Goal: Information Seeking & Learning: Learn about a topic

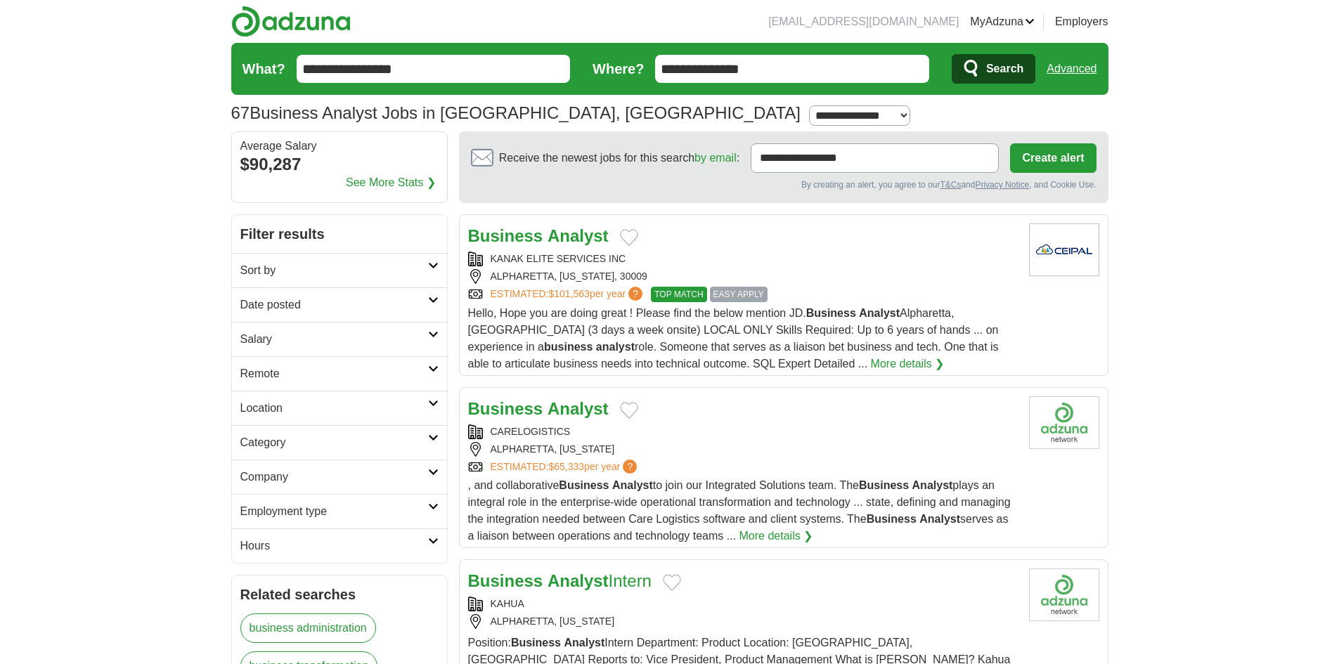
click at [404, 508] on h2 "Employment type" at bounding box center [334, 511] width 188 height 17
click at [411, 546] on h2 "Hours" at bounding box center [334, 546] width 188 height 17
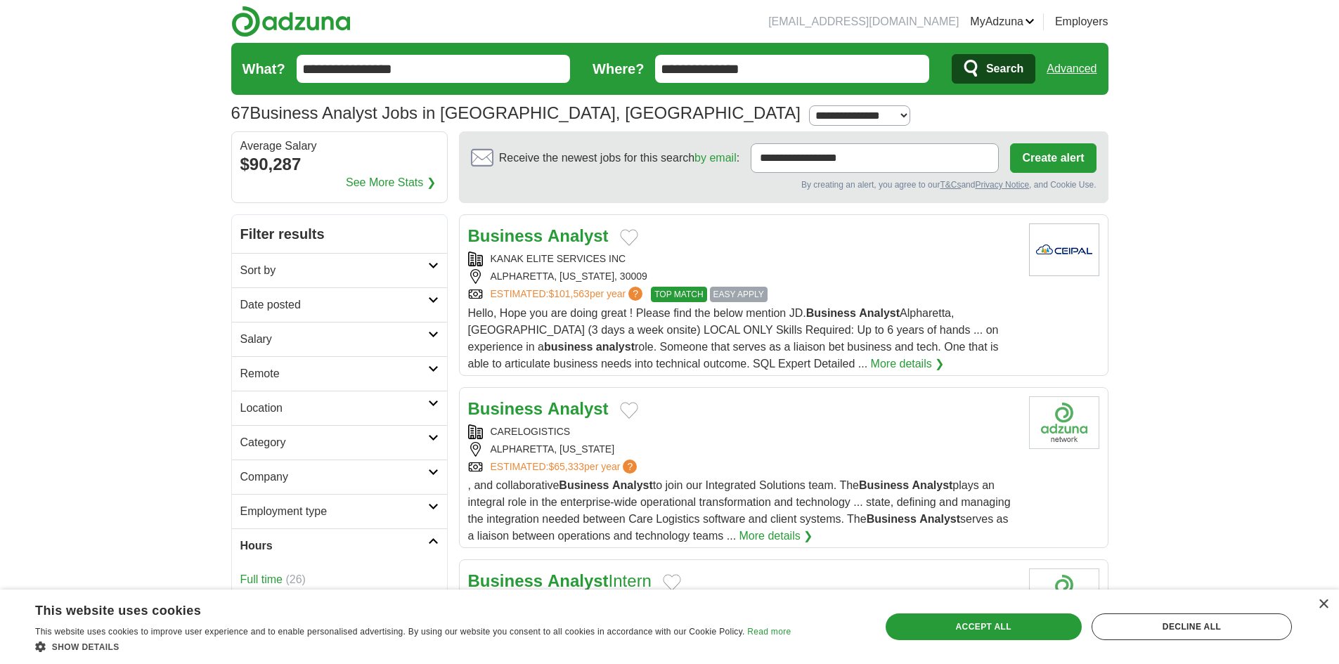
click at [411, 546] on h2 "Hours" at bounding box center [334, 546] width 188 height 17
click at [398, 465] on link "Company" at bounding box center [339, 477] width 215 height 34
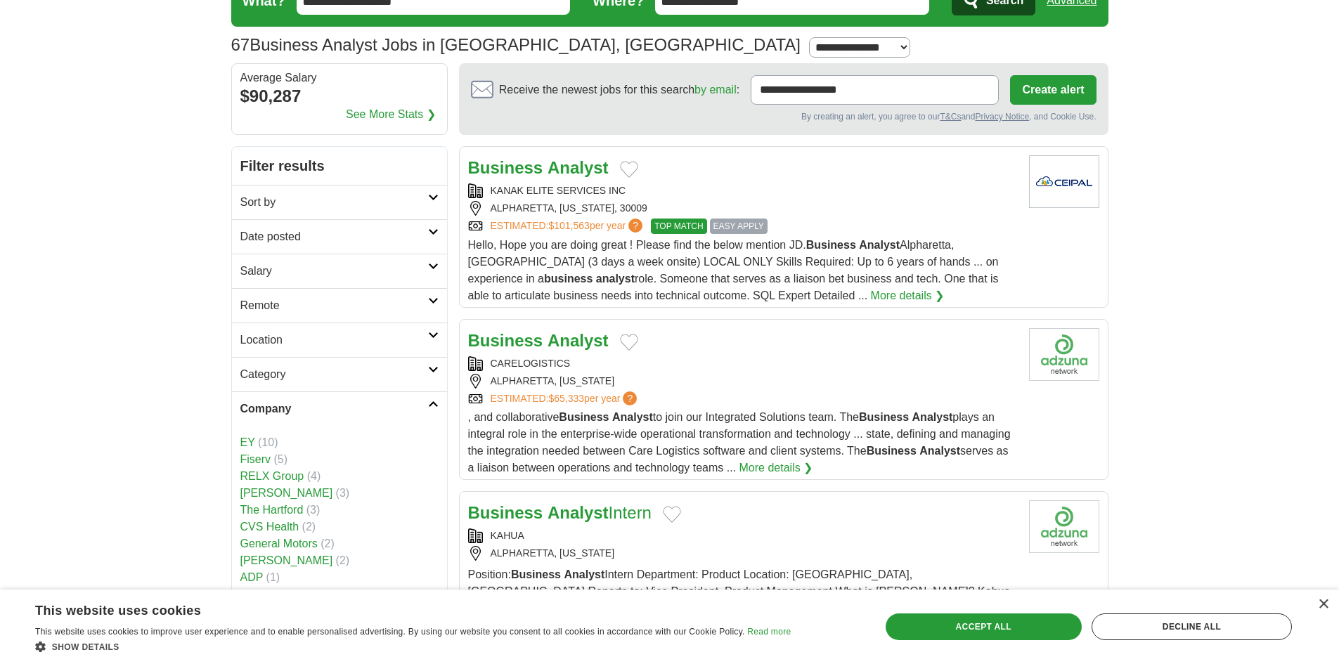
scroll to position [70, 0]
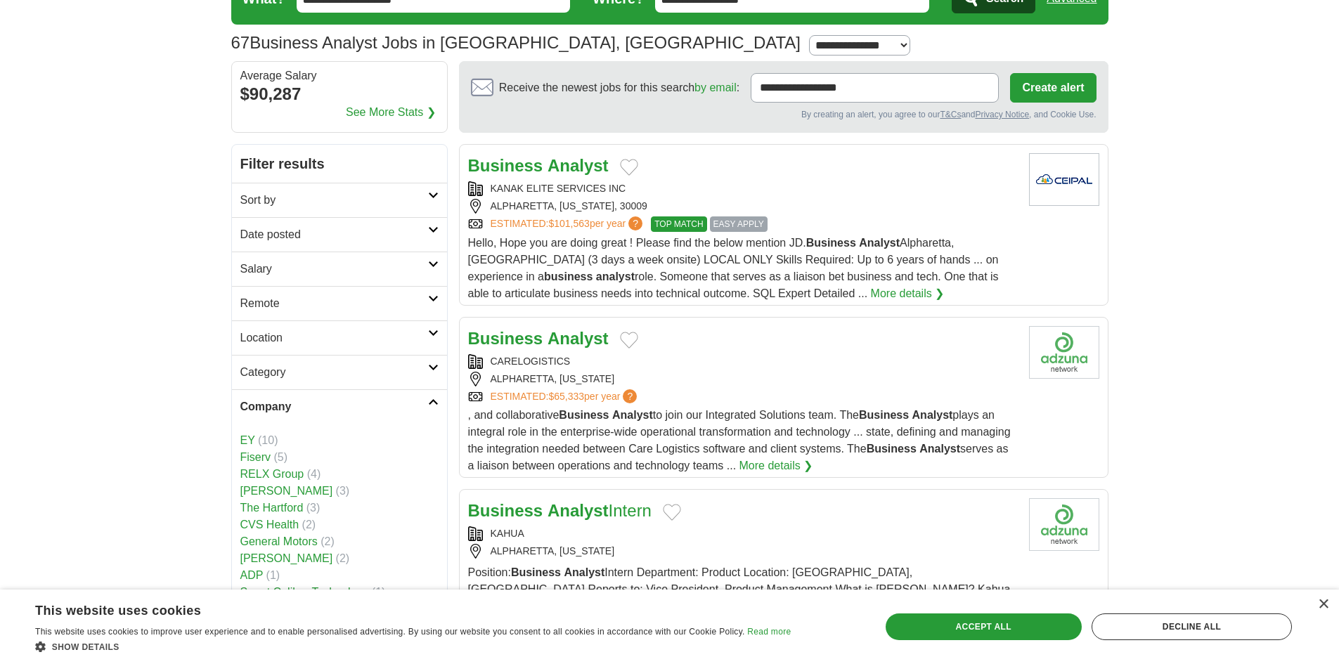
click at [385, 396] on link "Company" at bounding box center [339, 406] width 215 height 34
click at [388, 352] on link "Location" at bounding box center [339, 338] width 215 height 34
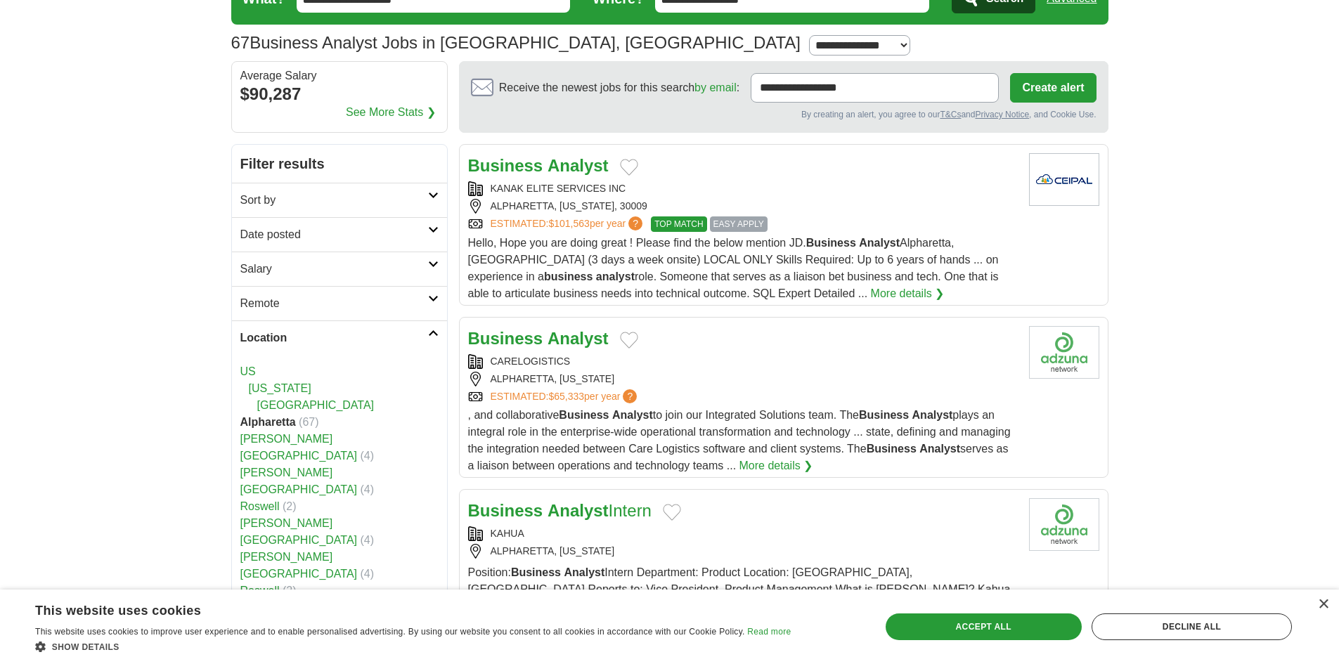
click at [394, 342] on h2 "Location" at bounding box center [334, 338] width 188 height 17
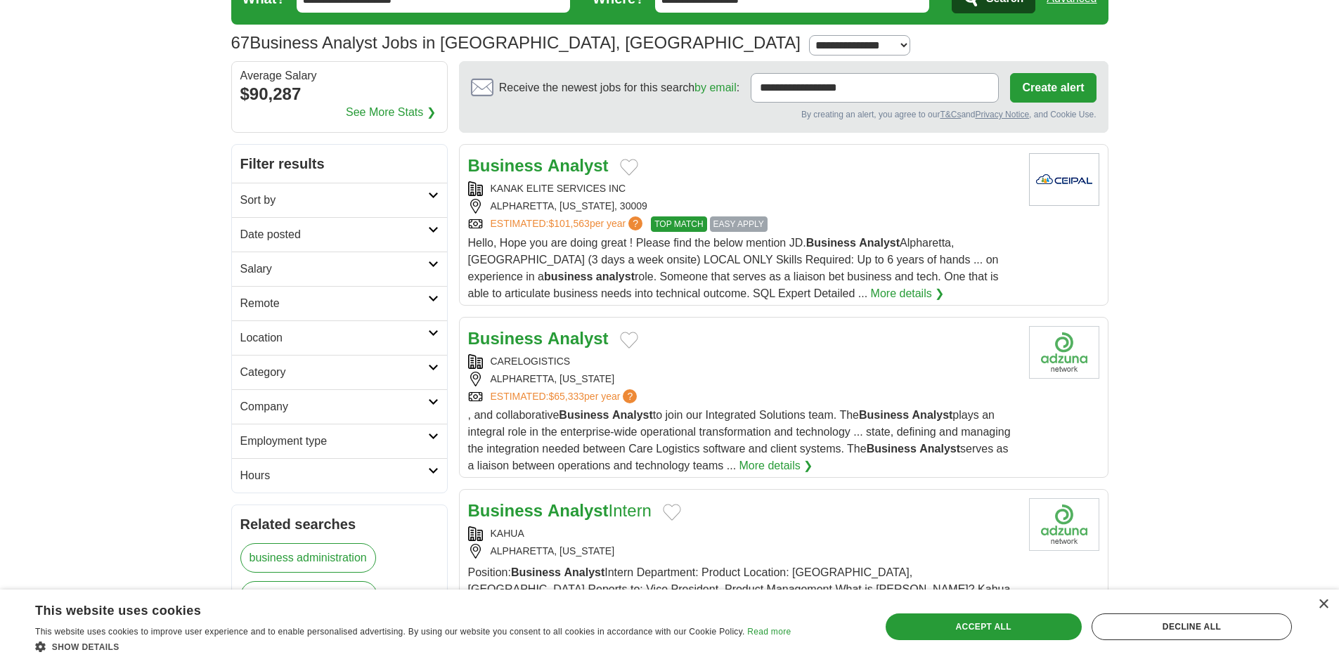
click at [385, 312] on link "Remote" at bounding box center [339, 303] width 215 height 34
click at [380, 272] on h2 "Salary" at bounding box center [334, 269] width 188 height 17
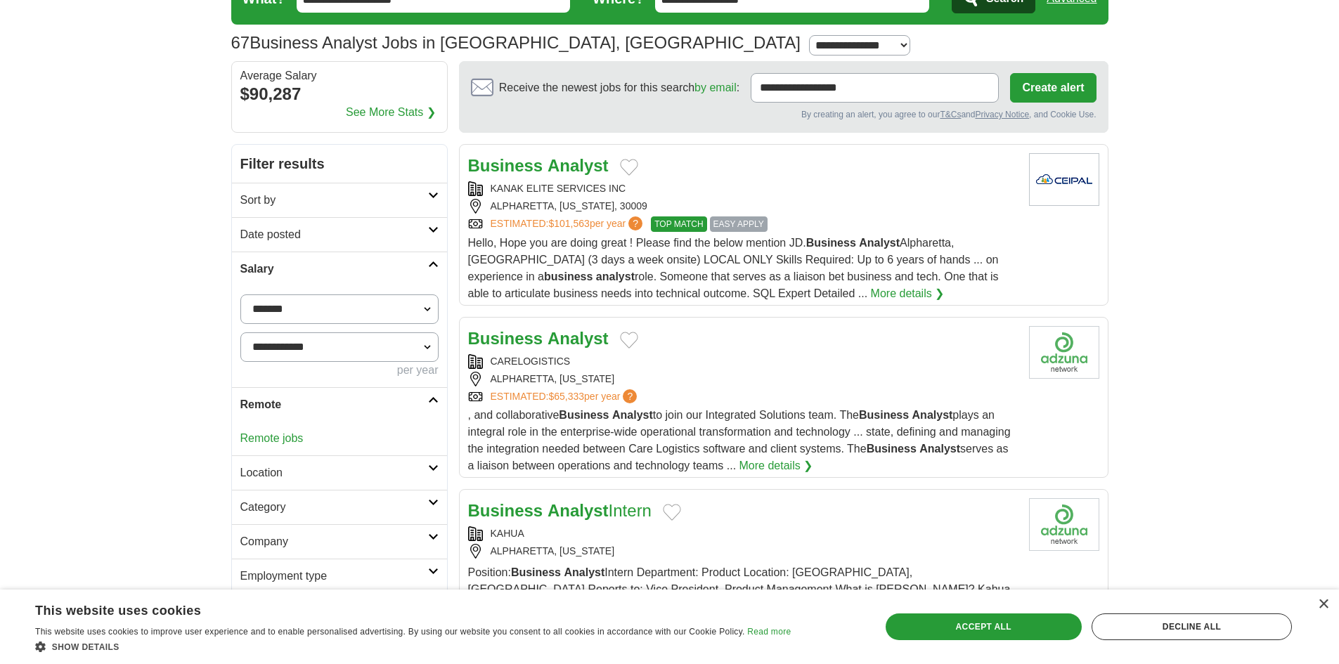
click at [370, 240] on h2 "Date posted" at bounding box center [334, 234] width 188 height 17
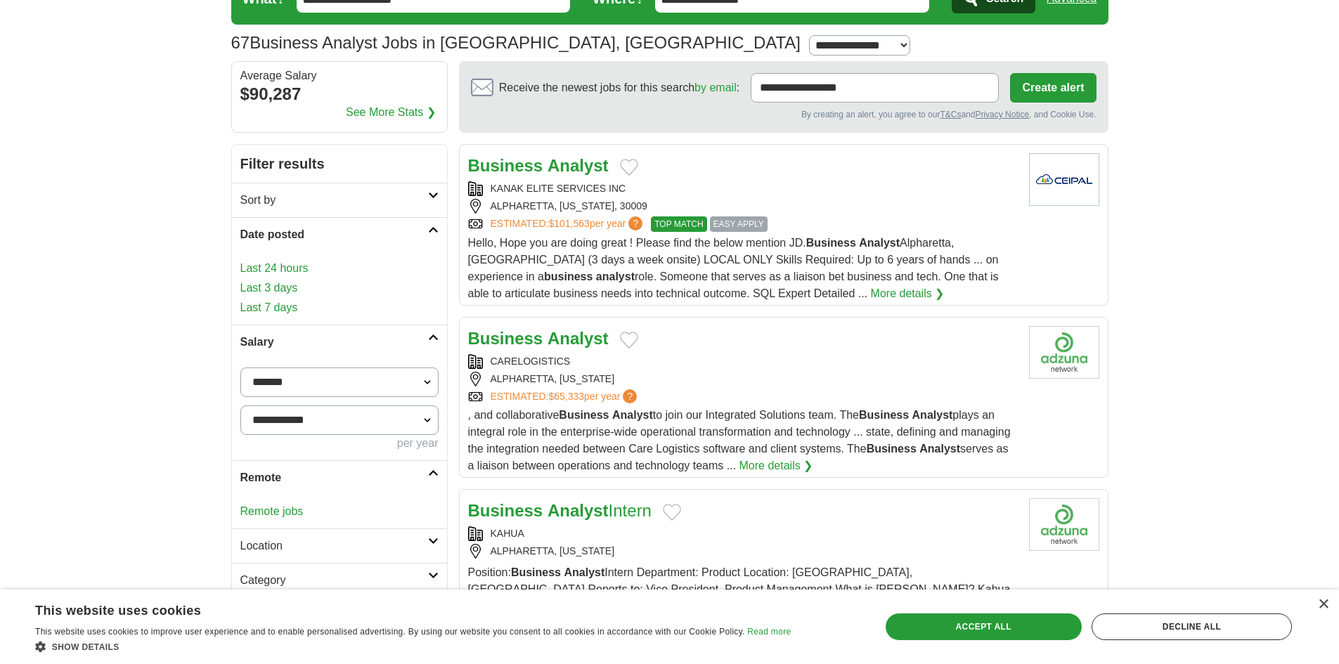
click at [349, 193] on h2 "Sort by" at bounding box center [334, 200] width 188 height 17
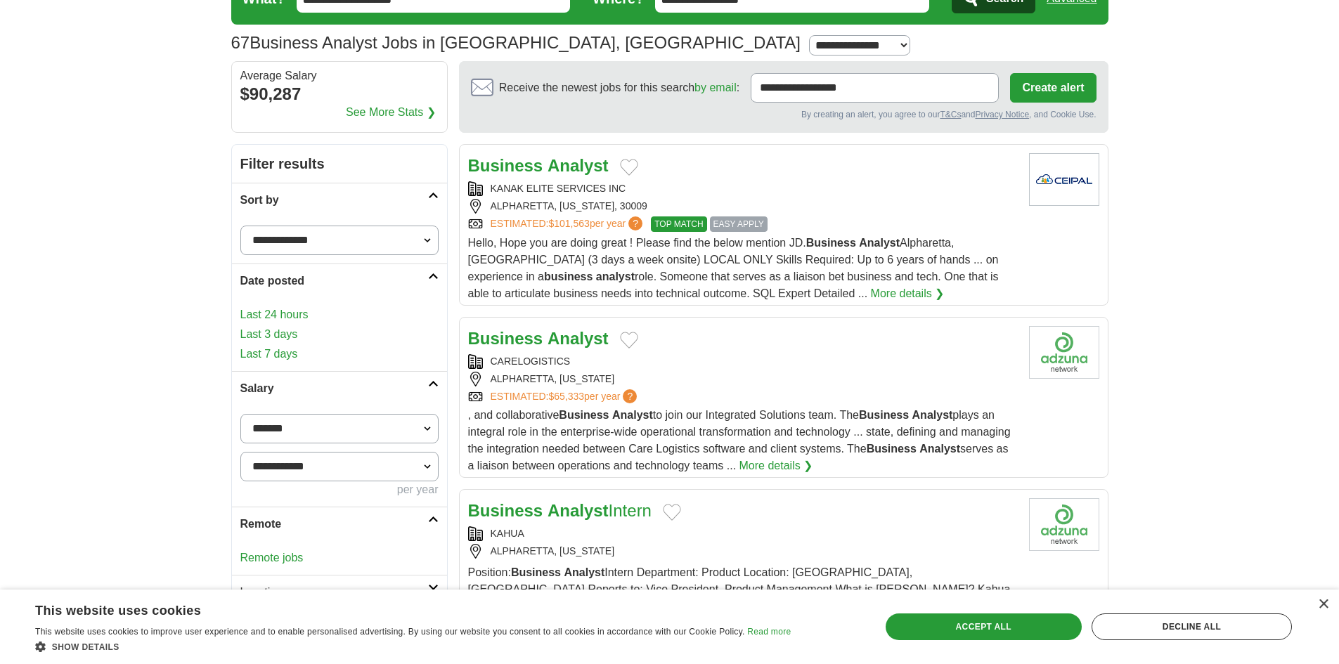
click at [351, 202] on h2 "Sort by" at bounding box center [334, 200] width 188 height 17
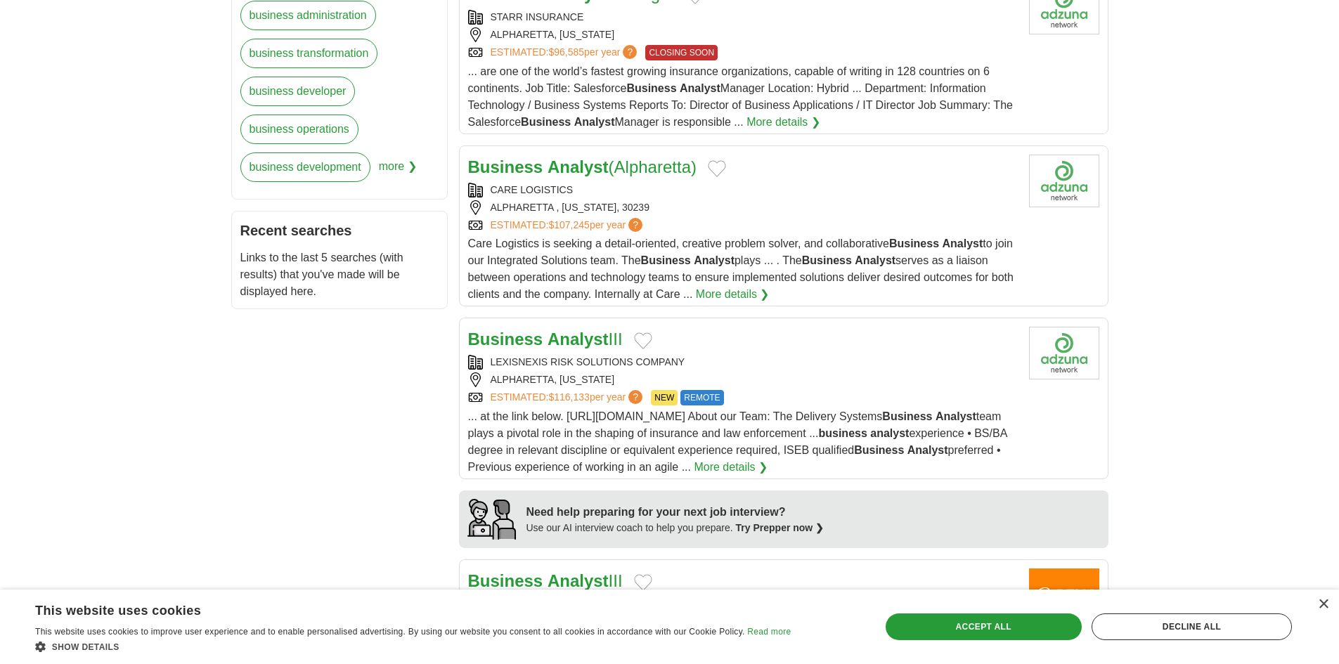
scroll to position [844, 0]
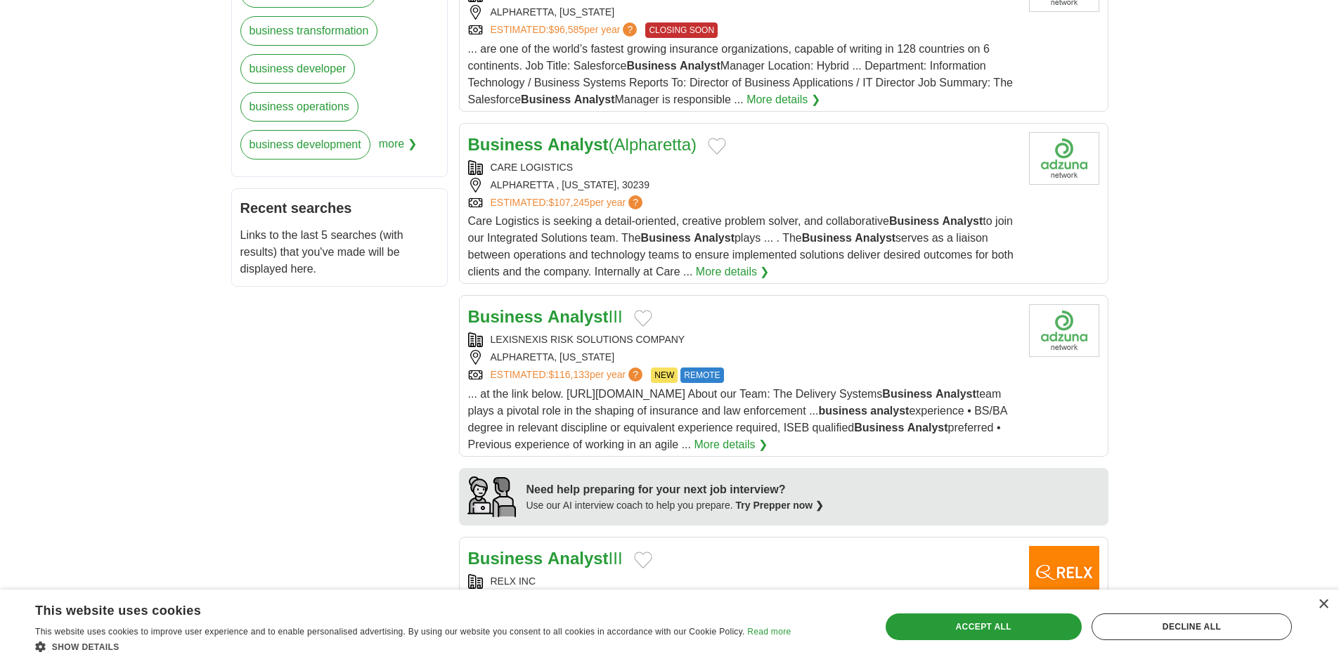
click at [669, 135] on link "Business Analyst (Alpharetta)" at bounding box center [582, 144] width 228 height 19
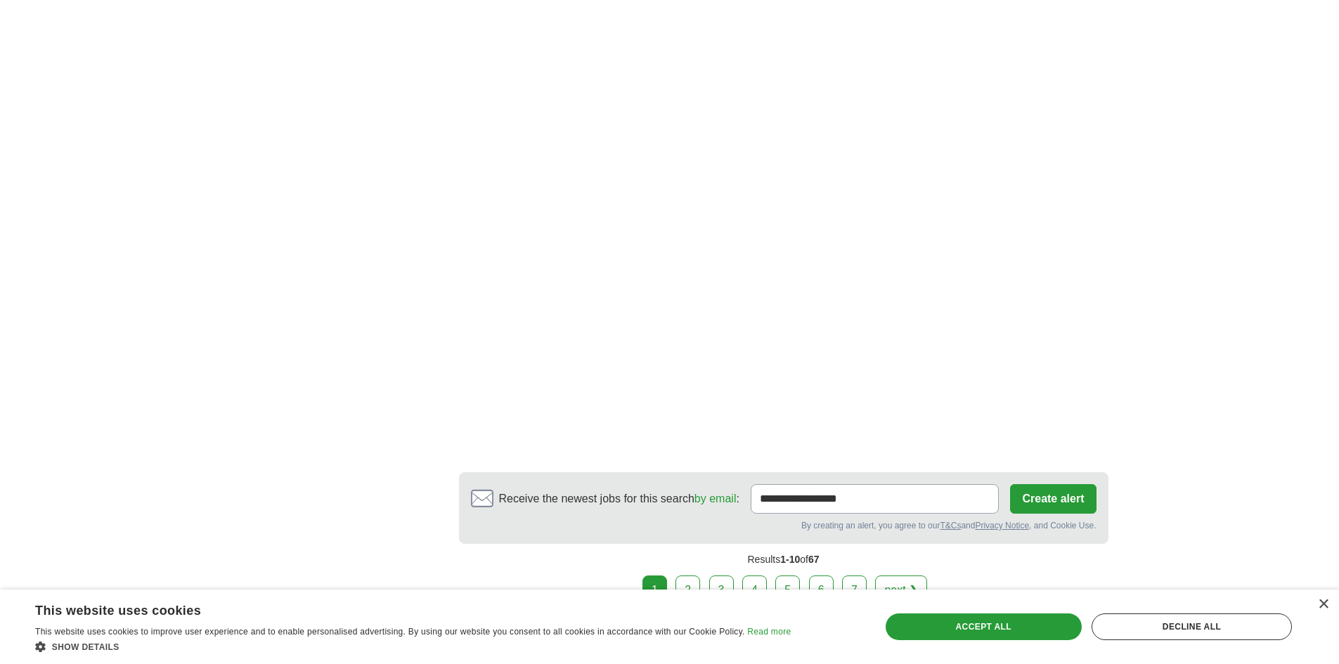
scroll to position [2179, 0]
click at [694, 575] on link "2" at bounding box center [688, 590] width 25 height 30
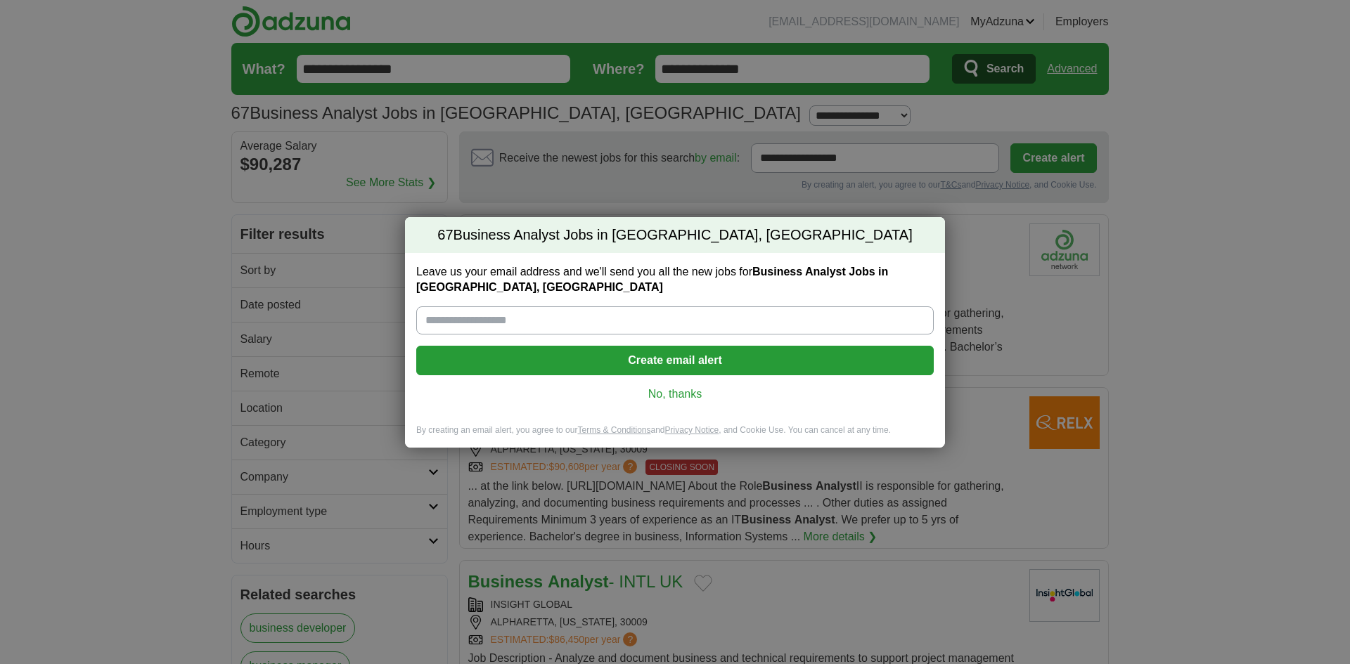
click at [690, 398] on link "No, thanks" at bounding box center [674, 394] width 495 height 15
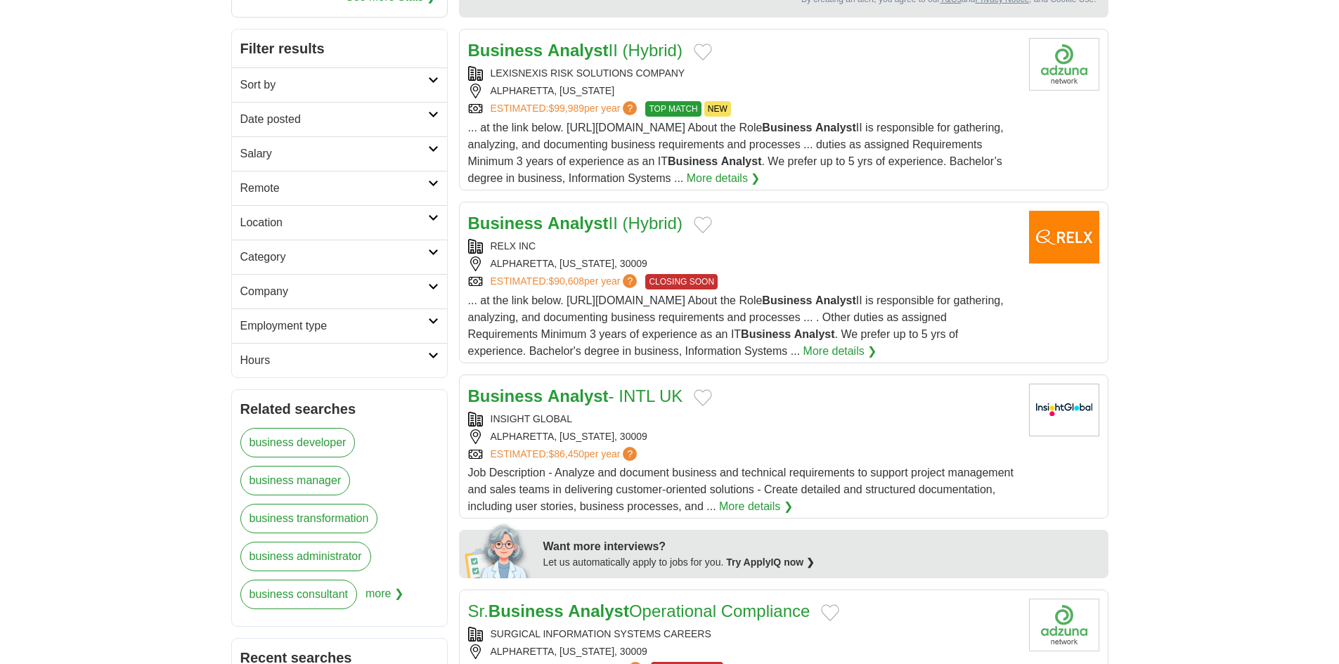
scroll to position [211, 0]
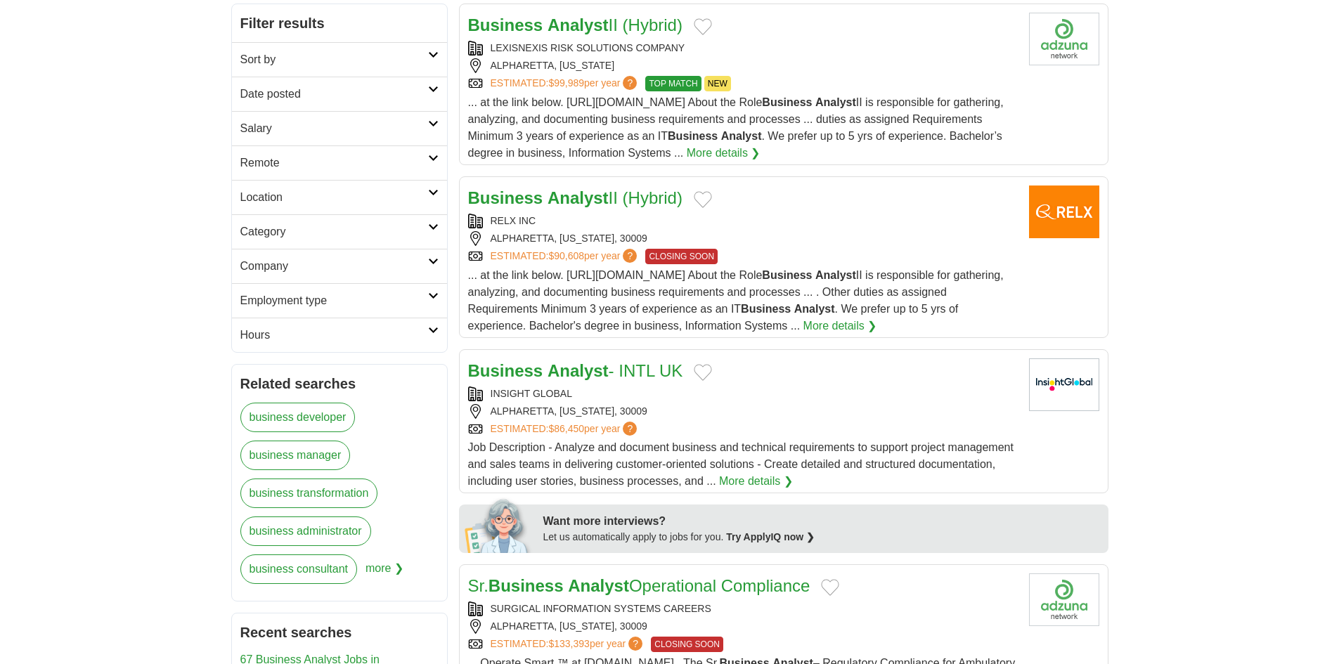
click at [659, 373] on link "Business Analyst - INTL UK" at bounding box center [575, 370] width 215 height 19
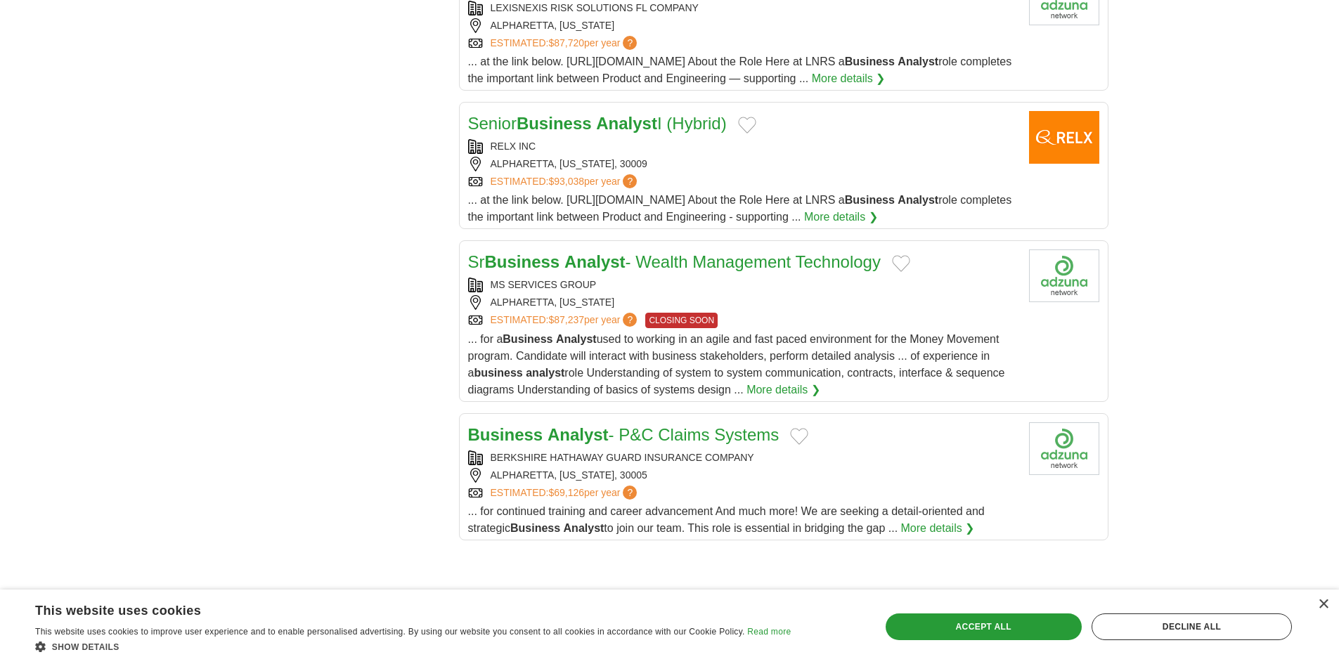
scroll to position [1687, 0]
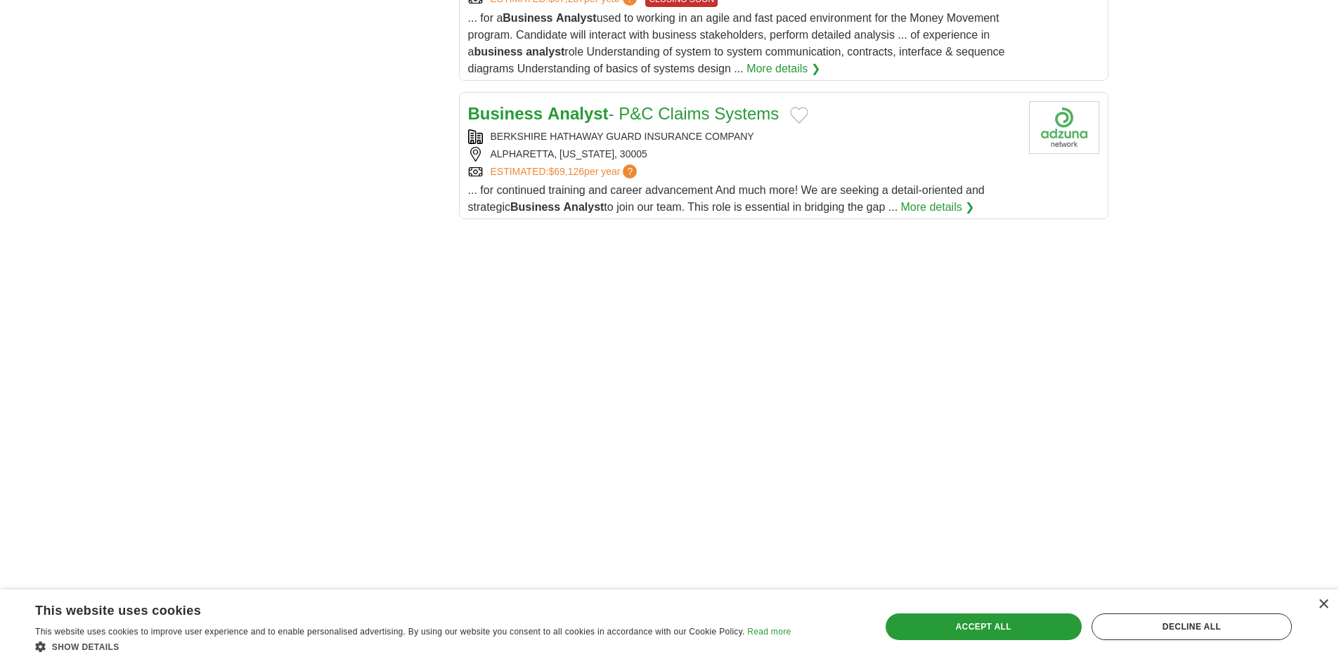
click at [692, 119] on link "Business Analyst - P&C Claims Systems" at bounding box center [623, 113] width 311 height 19
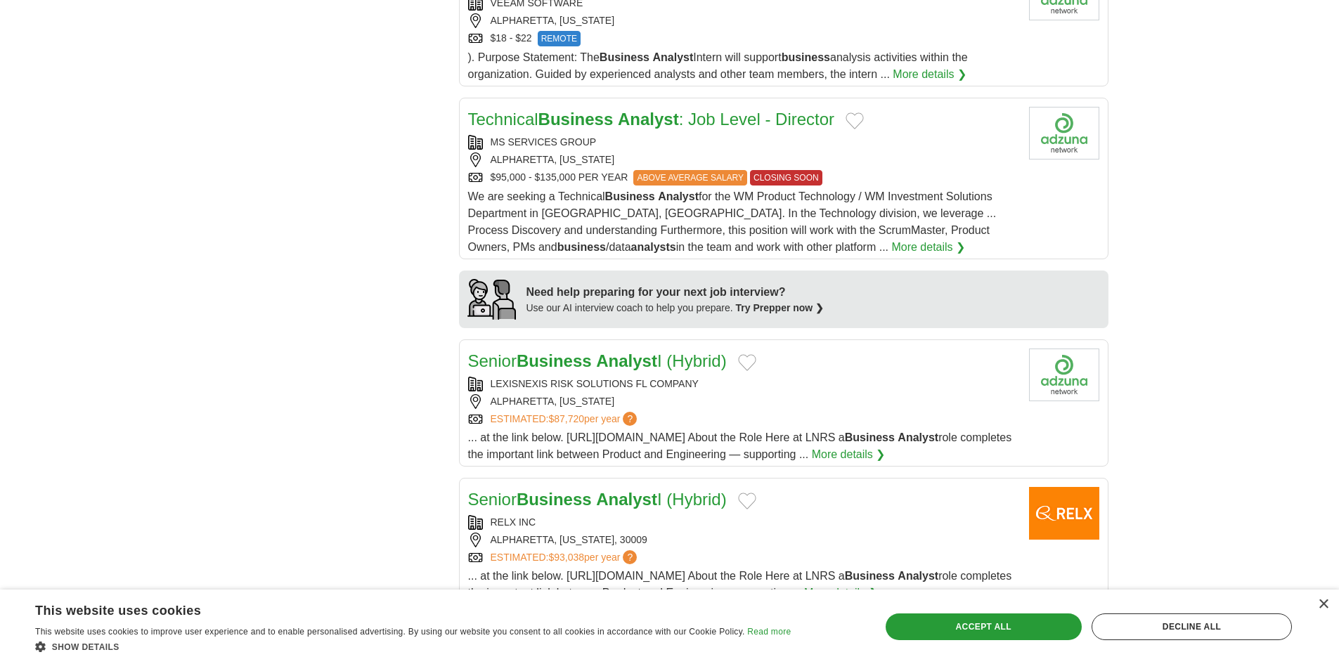
scroll to position [0, 0]
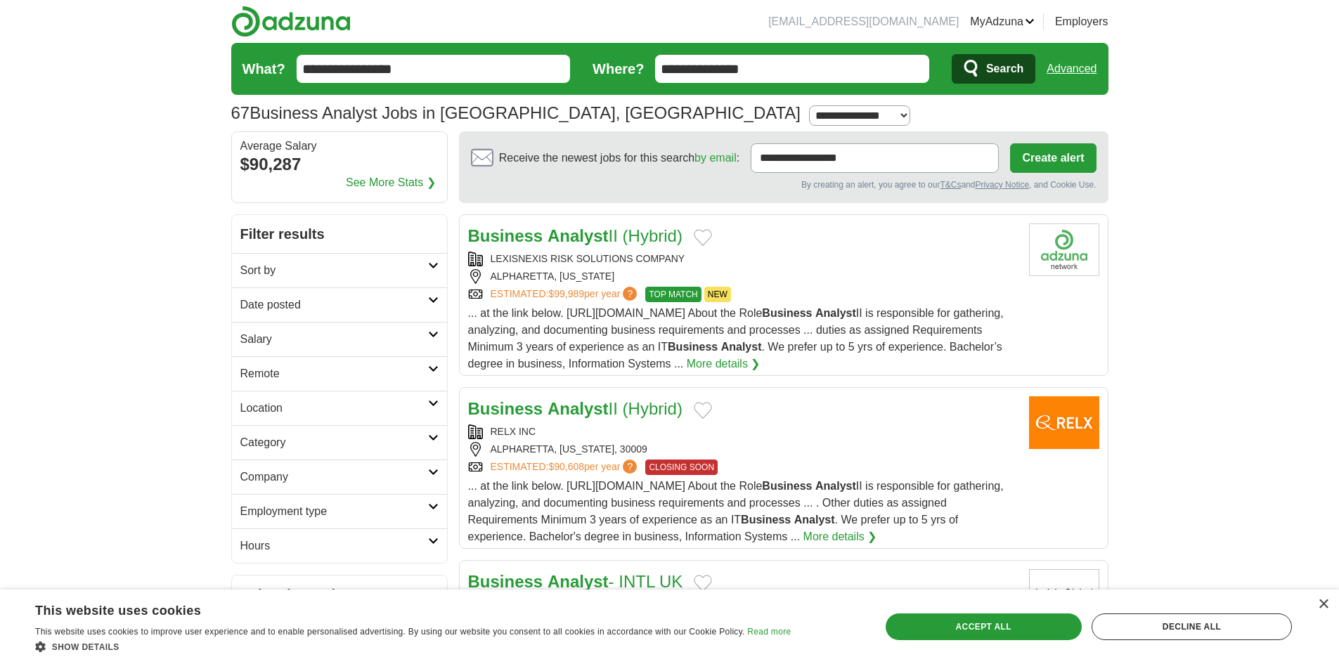
drag, startPoint x: 363, startPoint y: 347, endPoint x: 143, endPoint y: 30, distance: 385.9
click at [348, 67] on input "**********" at bounding box center [434, 69] width 274 height 28
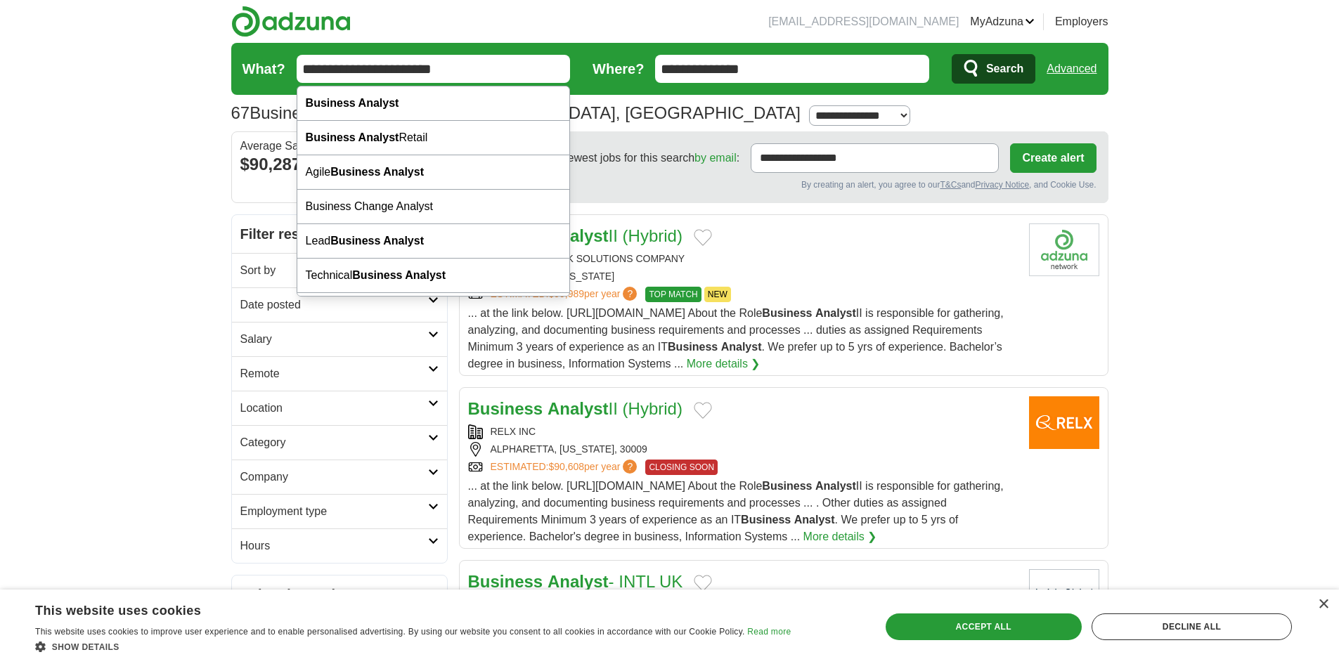
type input "**********"
click at [952, 54] on button "Search" at bounding box center [994, 69] width 84 height 30
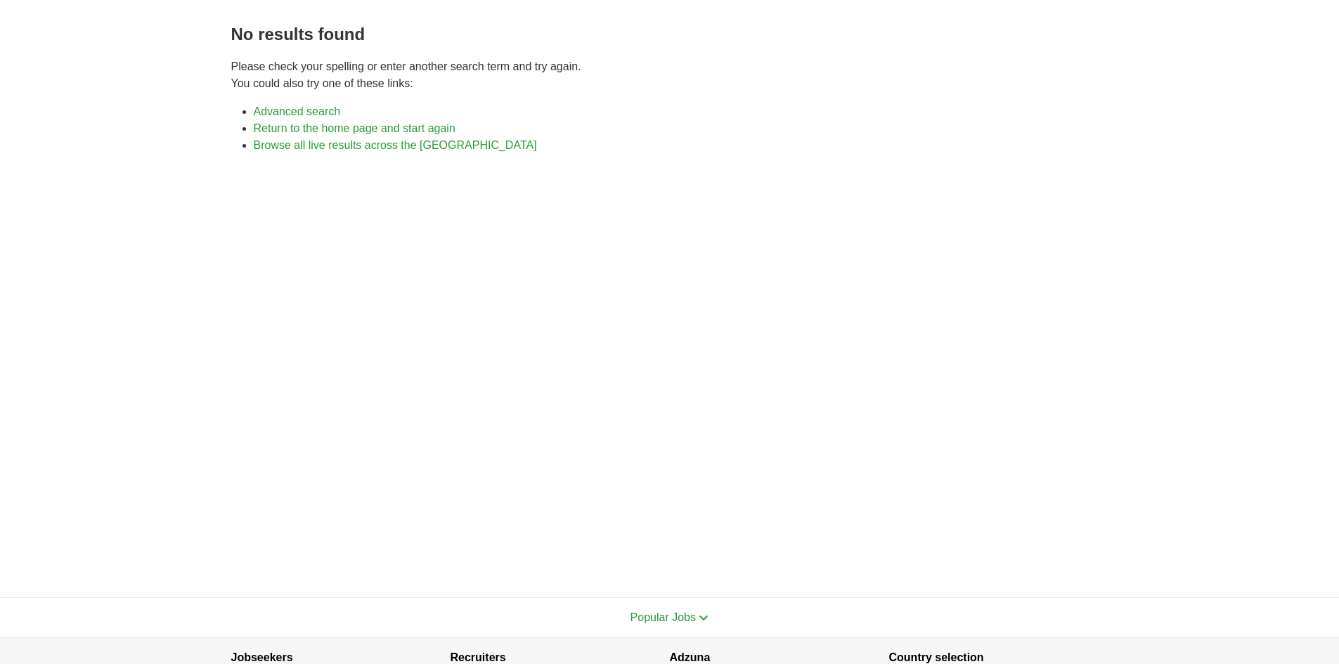
scroll to position [217, 0]
